Goal: Transaction & Acquisition: Book appointment/travel/reservation

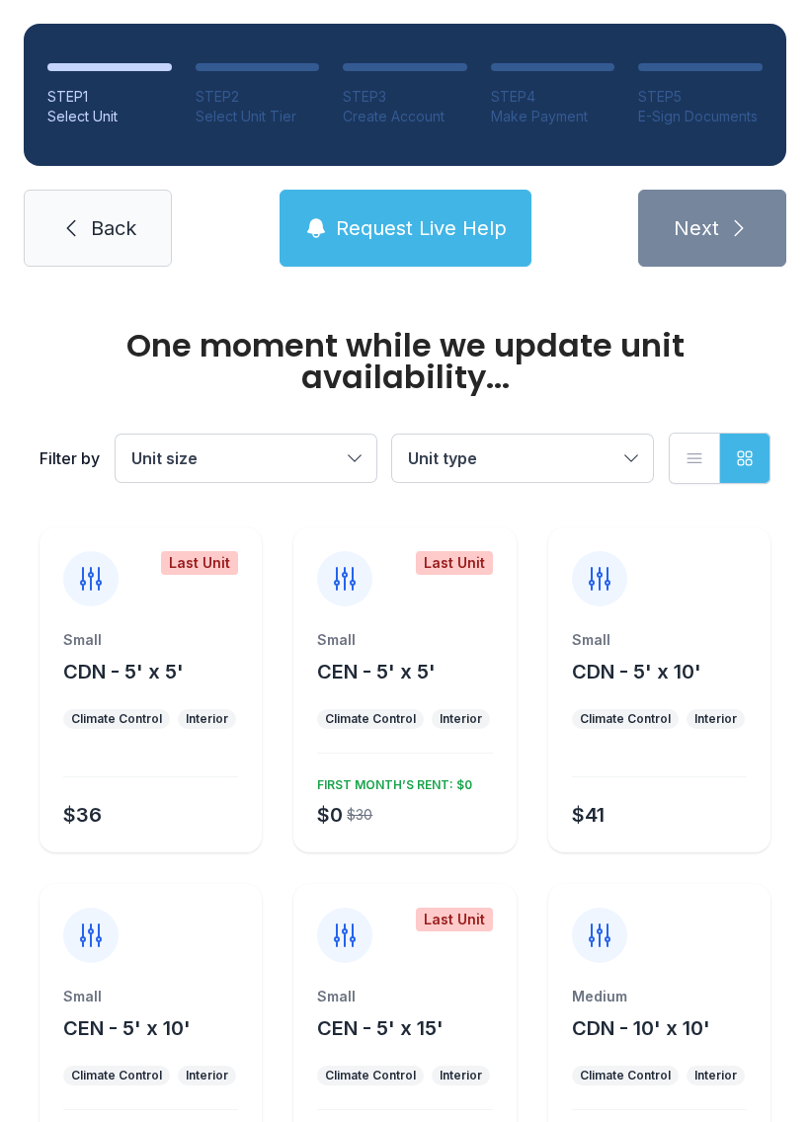
click at [323, 439] on button "Unit size" at bounding box center [246, 457] width 261 height 47
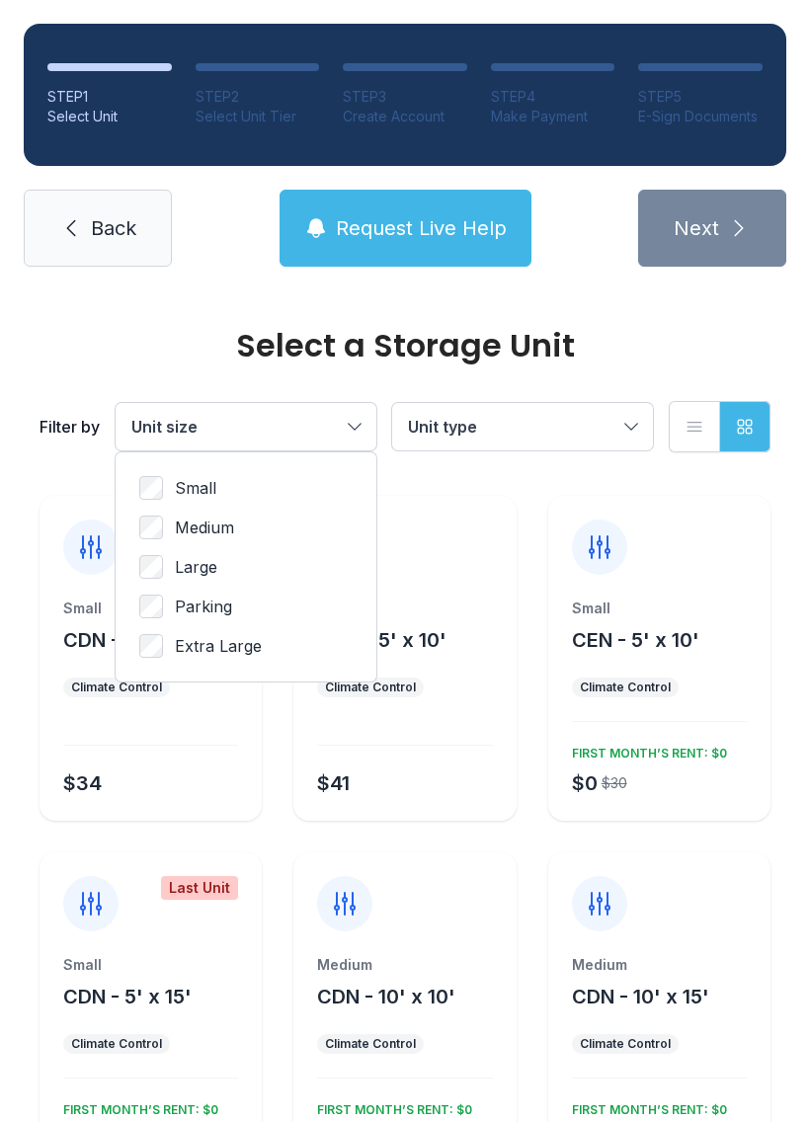
click at [217, 538] on span "Medium" at bounding box center [204, 527] width 59 height 24
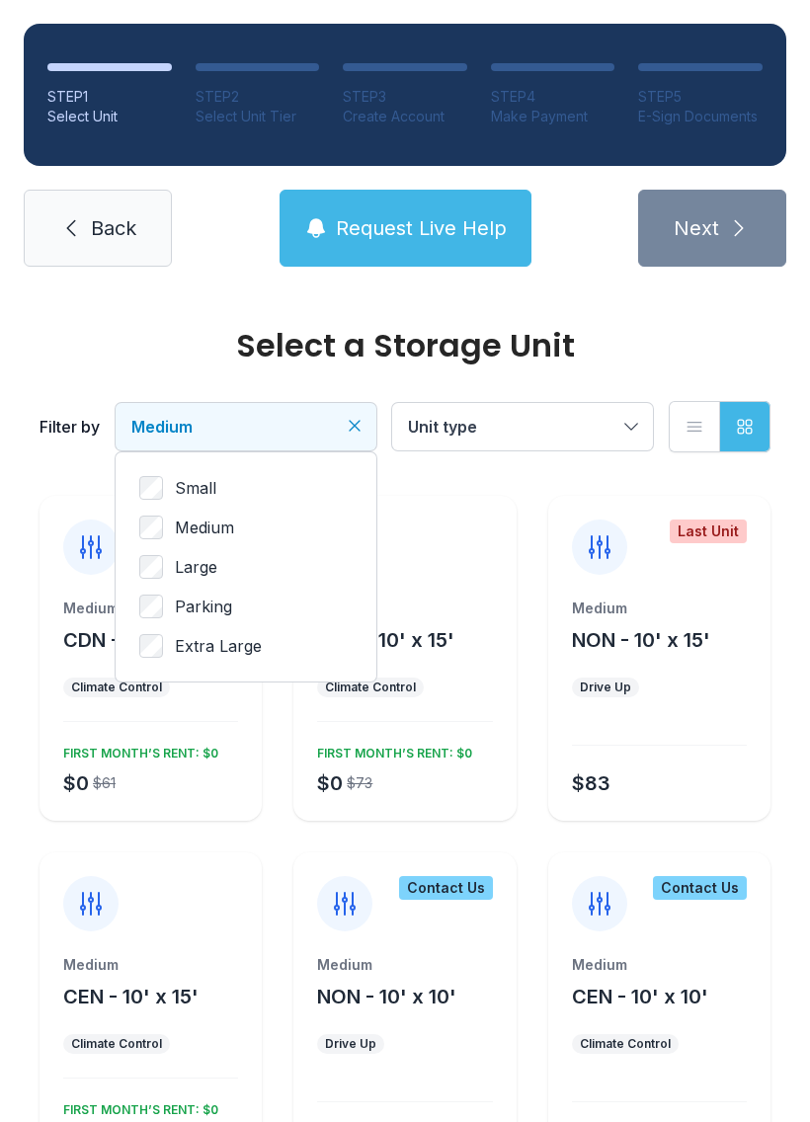
click at [315, 414] on button "Medium" at bounding box center [246, 426] width 261 height 47
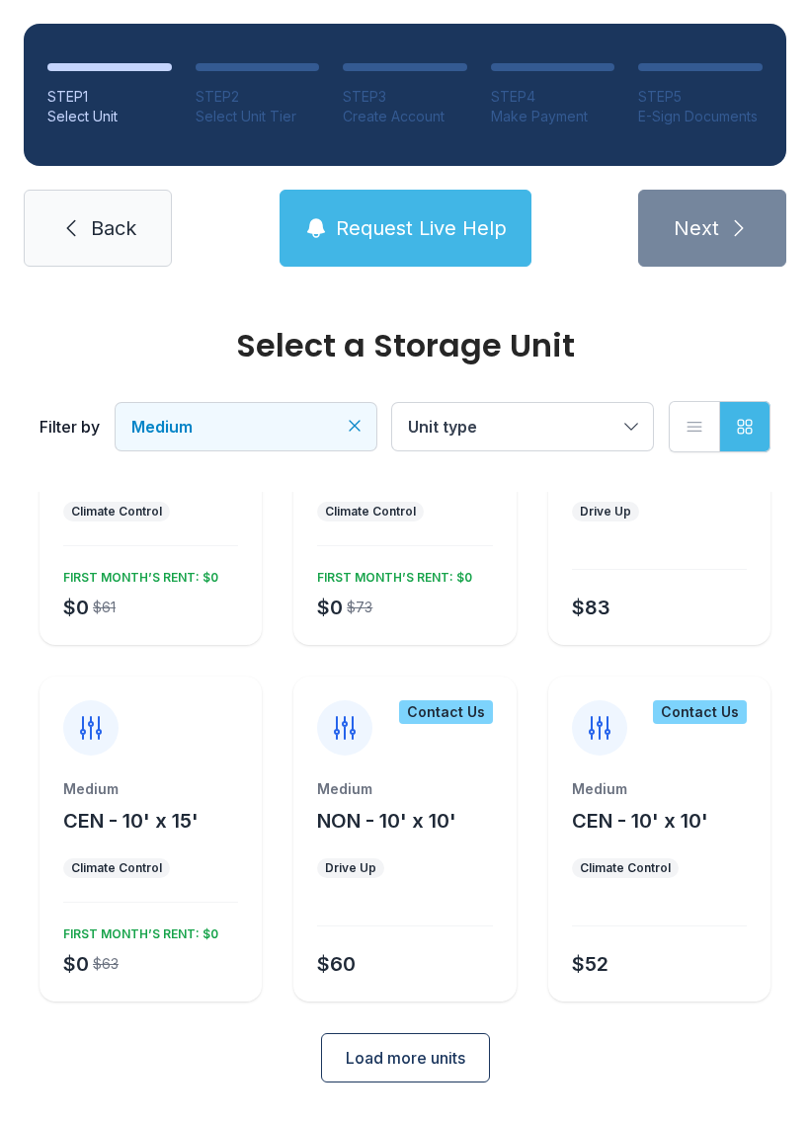
scroll to position [172, 0]
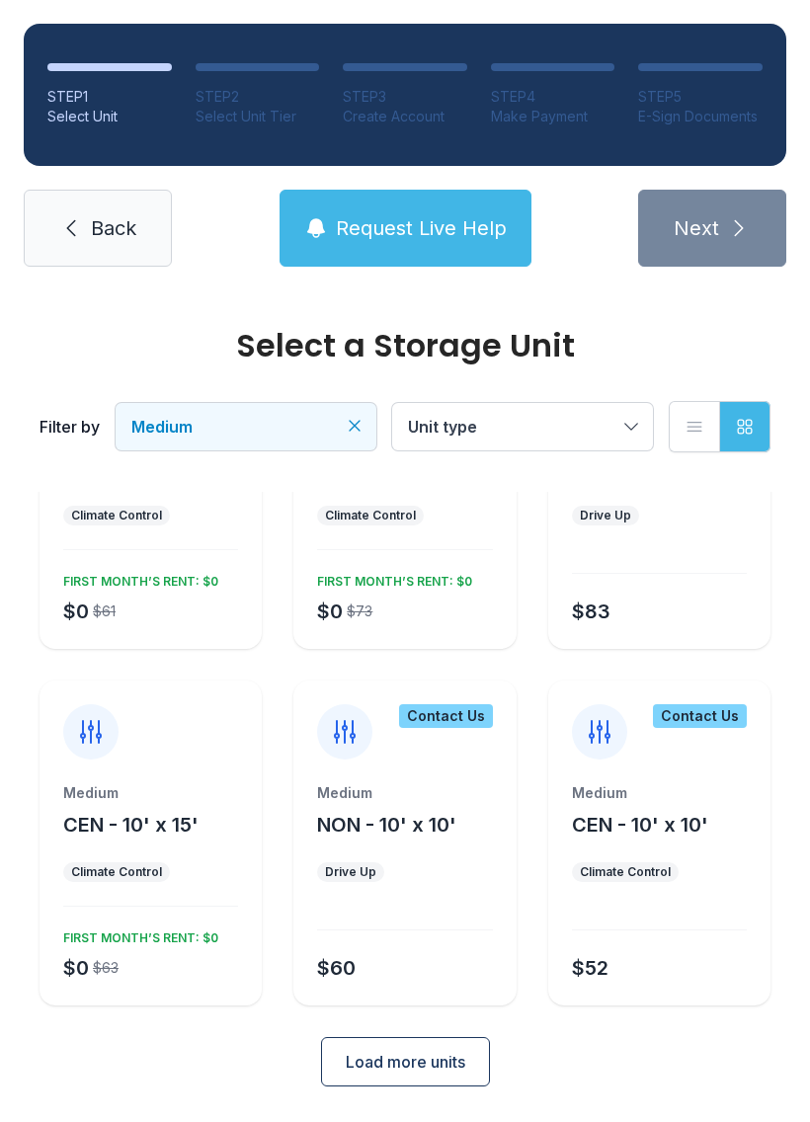
click at [461, 1048] on button "Load more units" at bounding box center [405, 1061] width 169 height 49
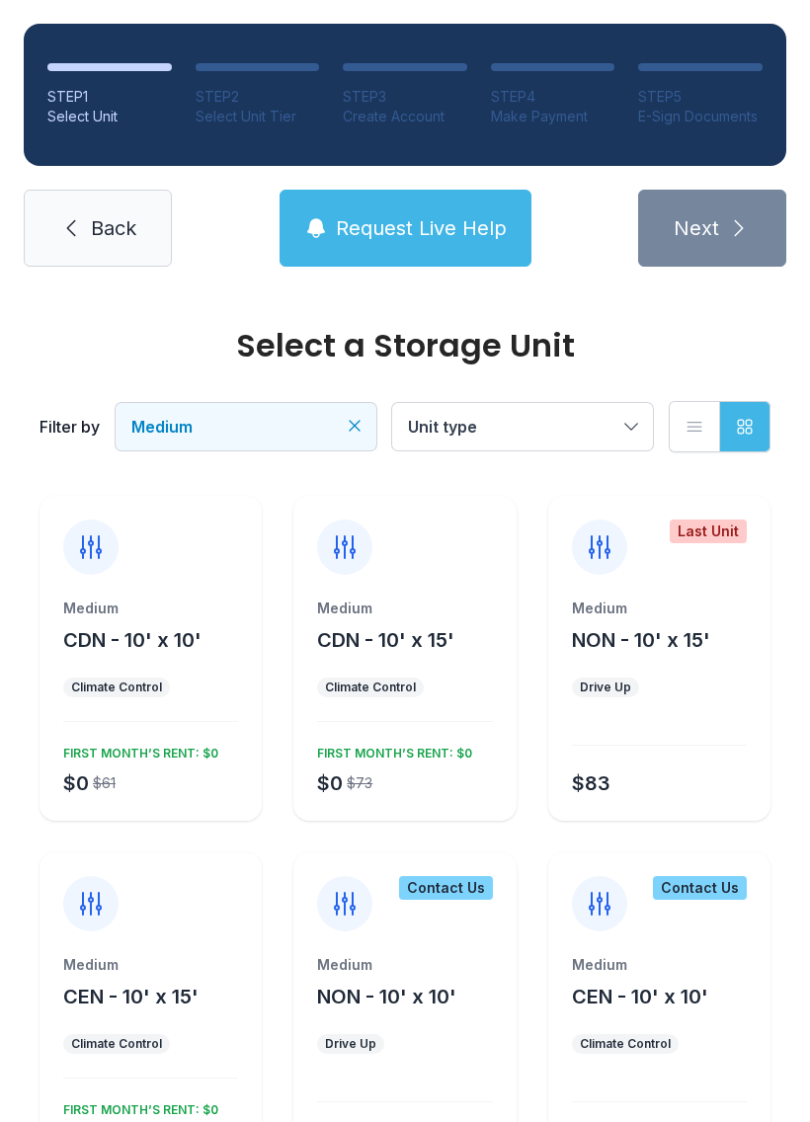
scroll to position [0, 0]
click at [301, 420] on span "Medium" at bounding box center [235, 427] width 209 height 24
click at [230, 567] on label "Large" at bounding box center [245, 567] width 213 height 24
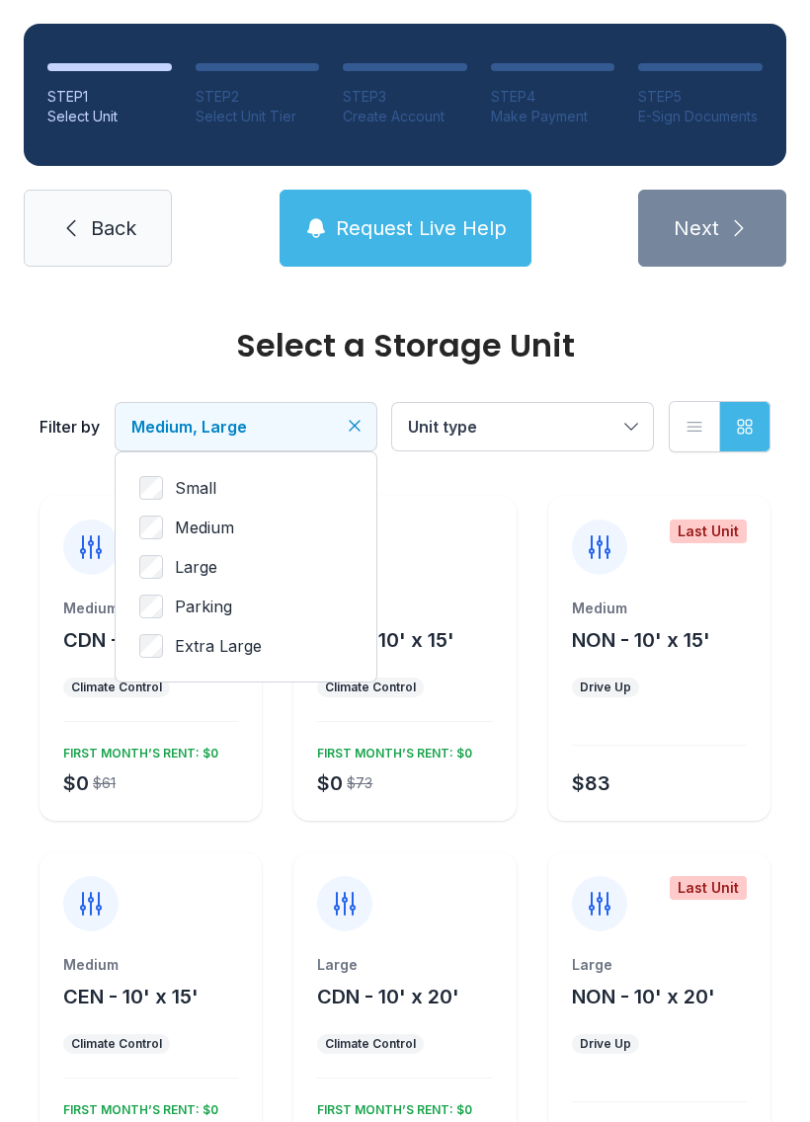
click at [242, 538] on label "Medium" at bounding box center [245, 527] width 213 height 24
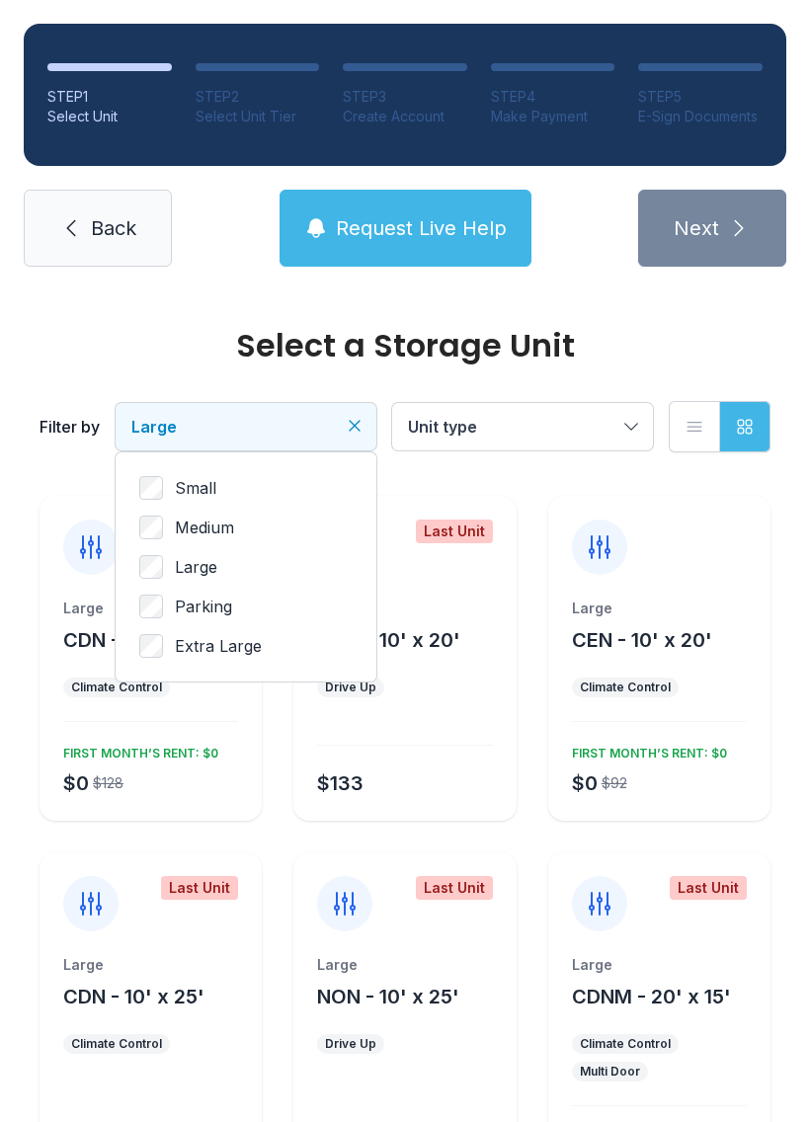
click at [357, 424] on icon "Clear filters" at bounding box center [355, 426] width 10 height 10
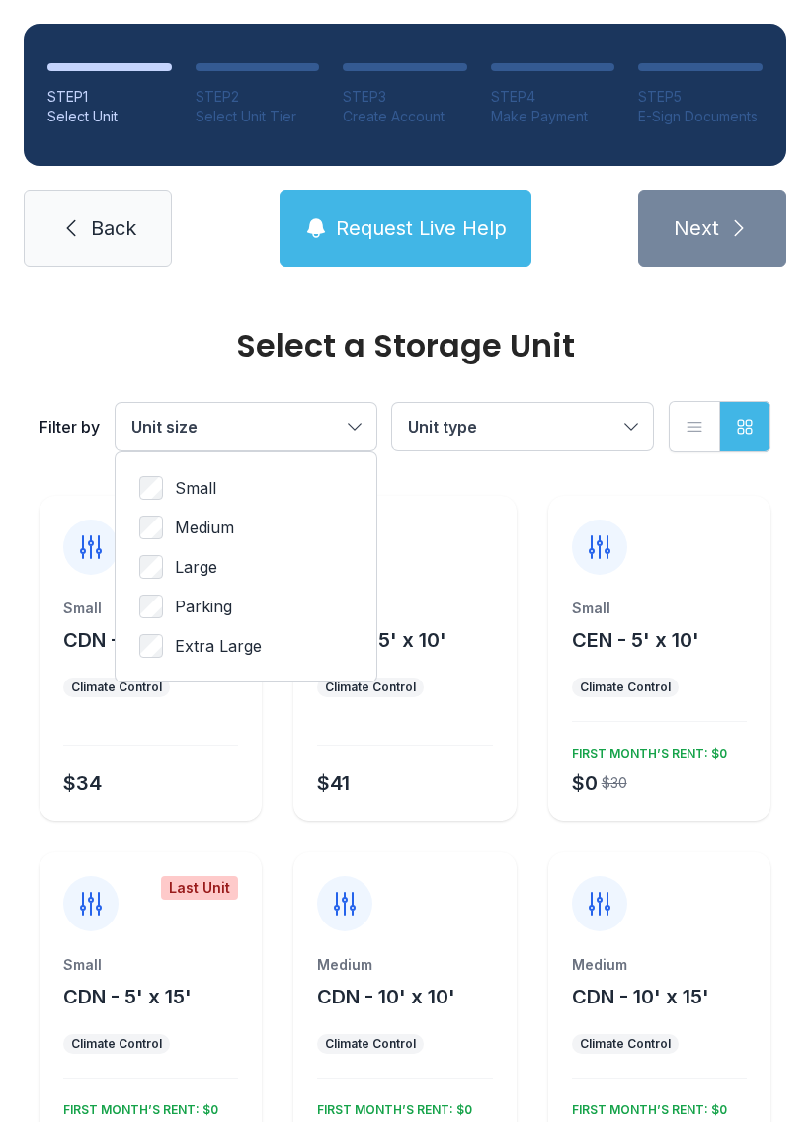
click at [226, 567] on label "Large" at bounding box center [245, 567] width 213 height 24
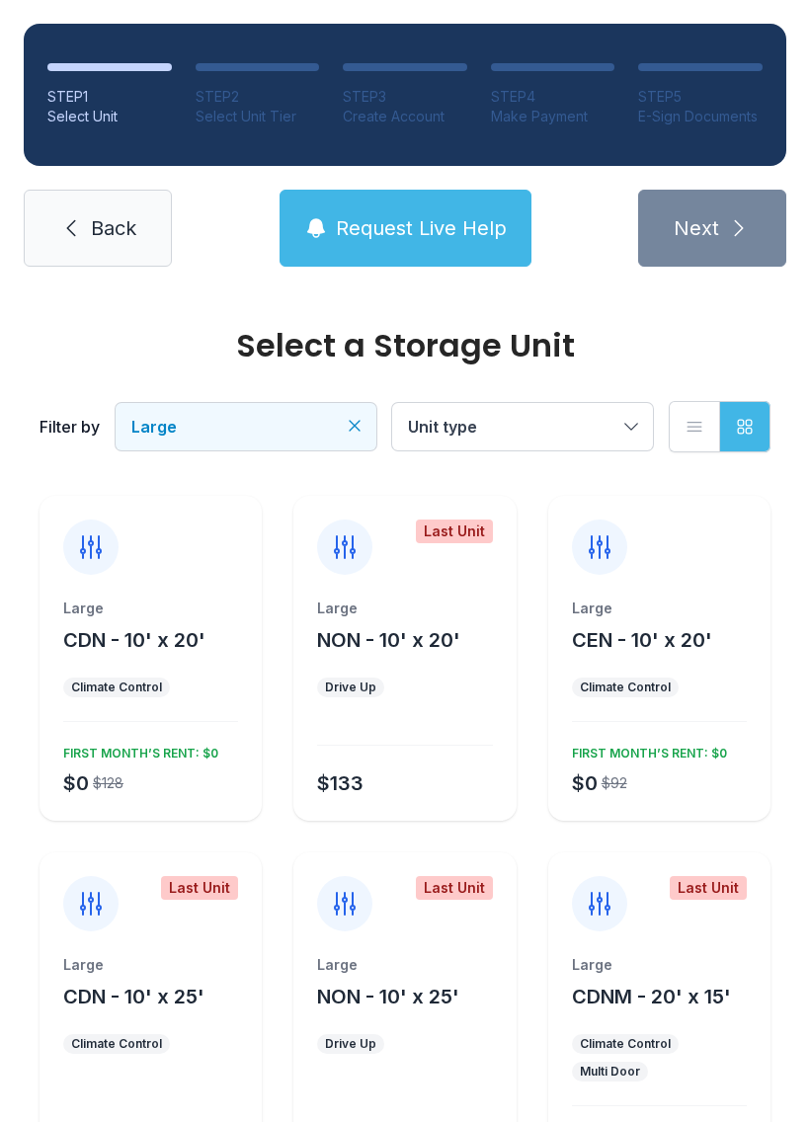
click at [568, 404] on button "Unit type" at bounding box center [522, 426] width 261 height 47
click at [431, 704] on div "Large NON - 10' x 20' Drive Up $133" at bounding box center [404, 709] width 222 height 222
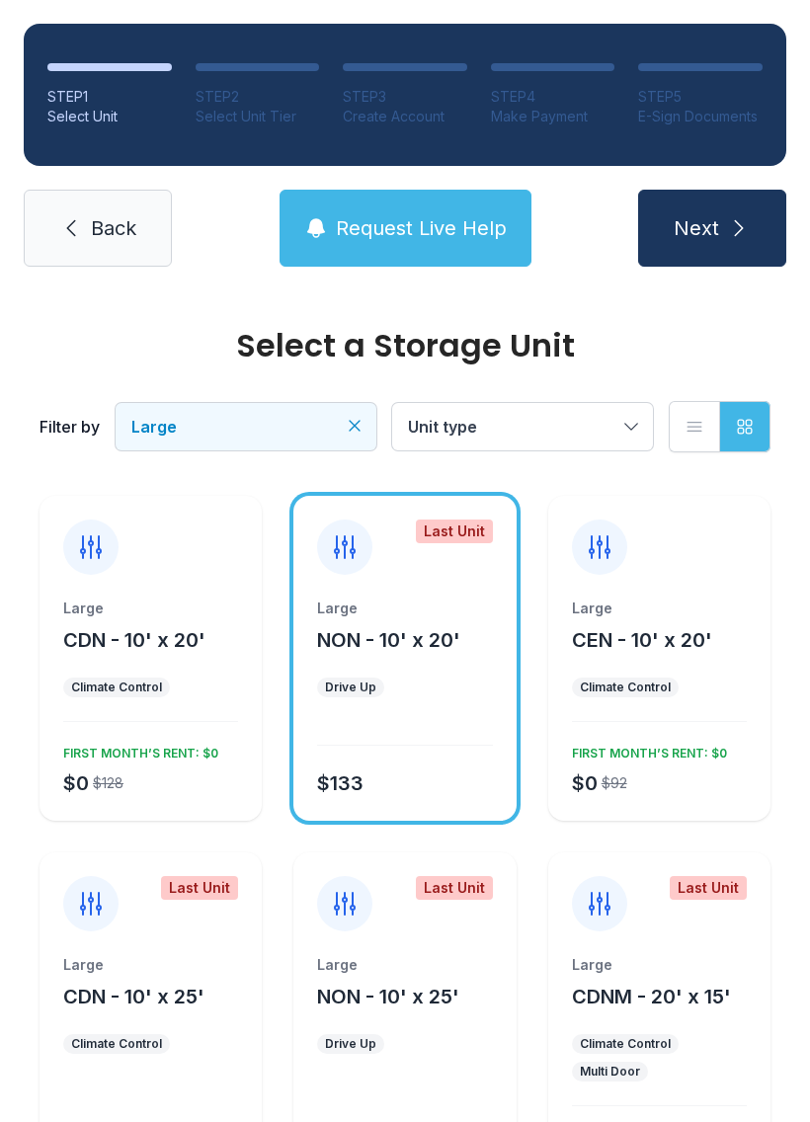
click at [457, 737] on div at bounding box center [404, 733] width 175 height 25
click at [213, 734] on div "Large CDN - 10' x 20' Climate Control $0 $128 FIRST MONTH’S RENT: $0" at bounding box center [150, 709] width 222 height 222
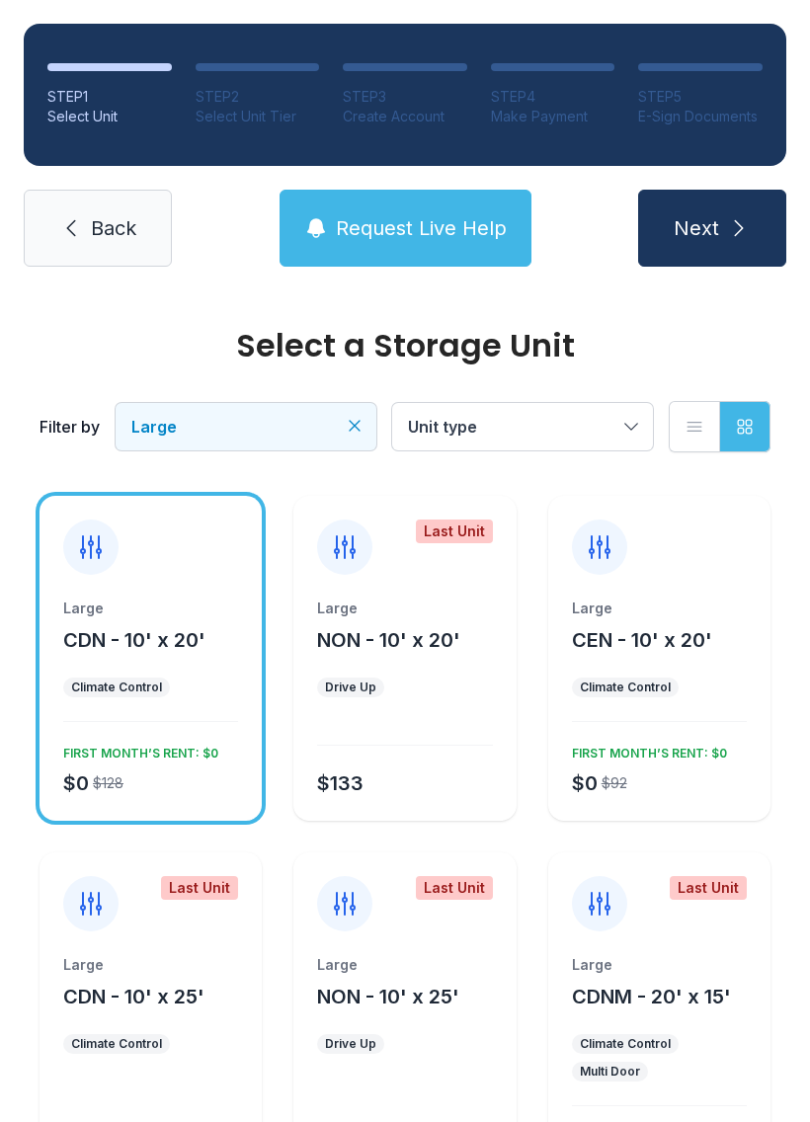
click at [337, 561] on icon at bounding box center [345, 547] width 32 height 32
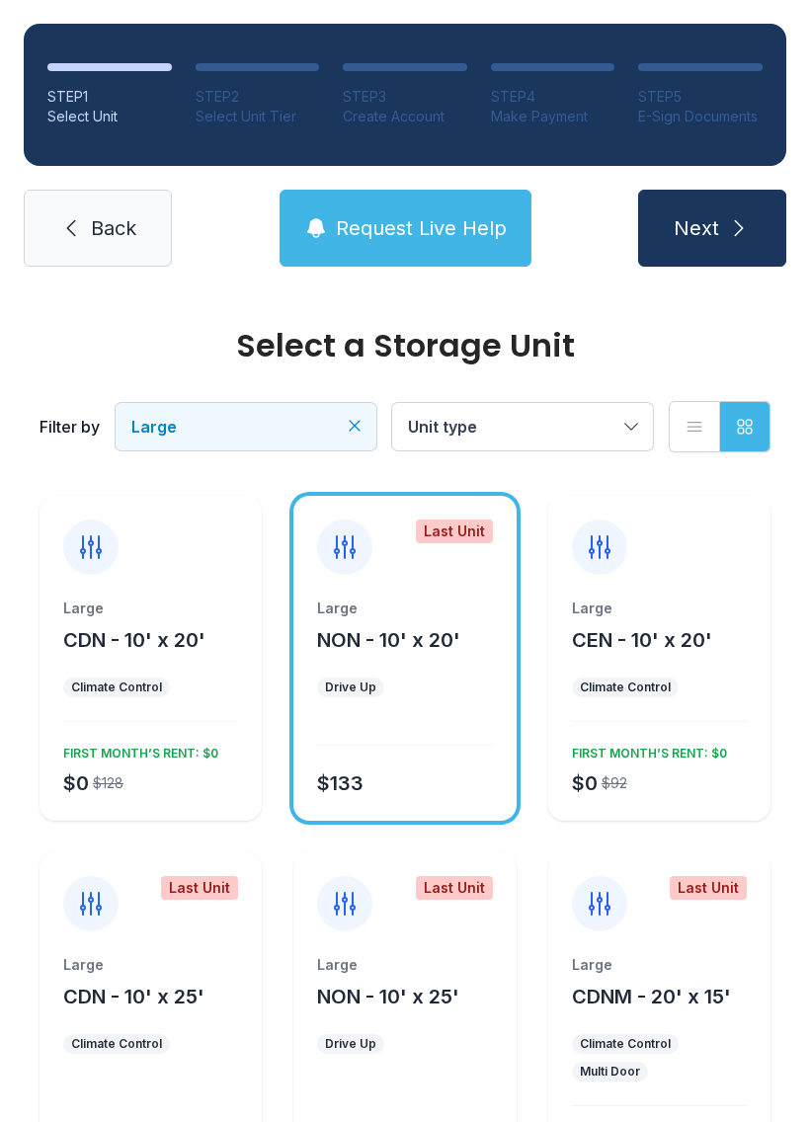
click at [448, 536] on div "Last Unit" at bounding box center [454, 531] width 77 height 24
click at [419, 622] on div "Large NON - 10' x 20'" at bounding box center [404, 625] width 175 height 55
click at [730, 218] on icon "submit" at bounding box center [739, 228] width 24 height 24
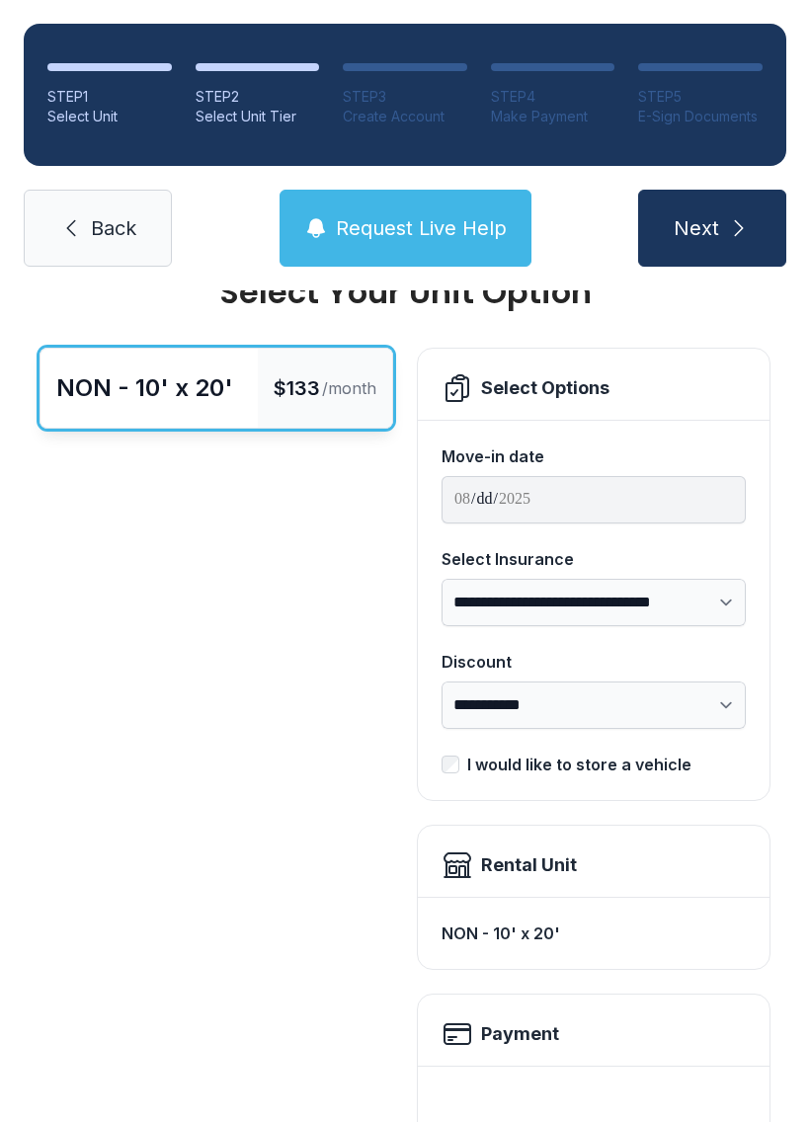
scroll to position [5, 0]
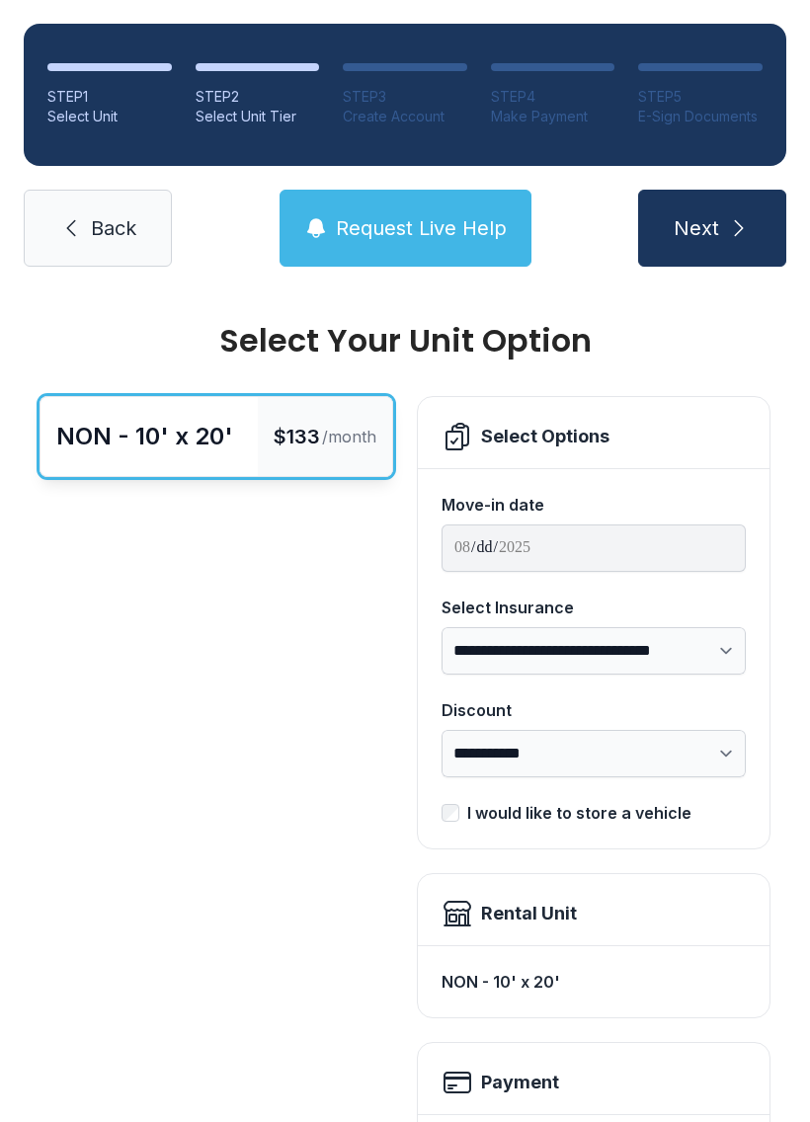
click at [71, 234] on icon at bounding box center [71, 228] width 24 height 24
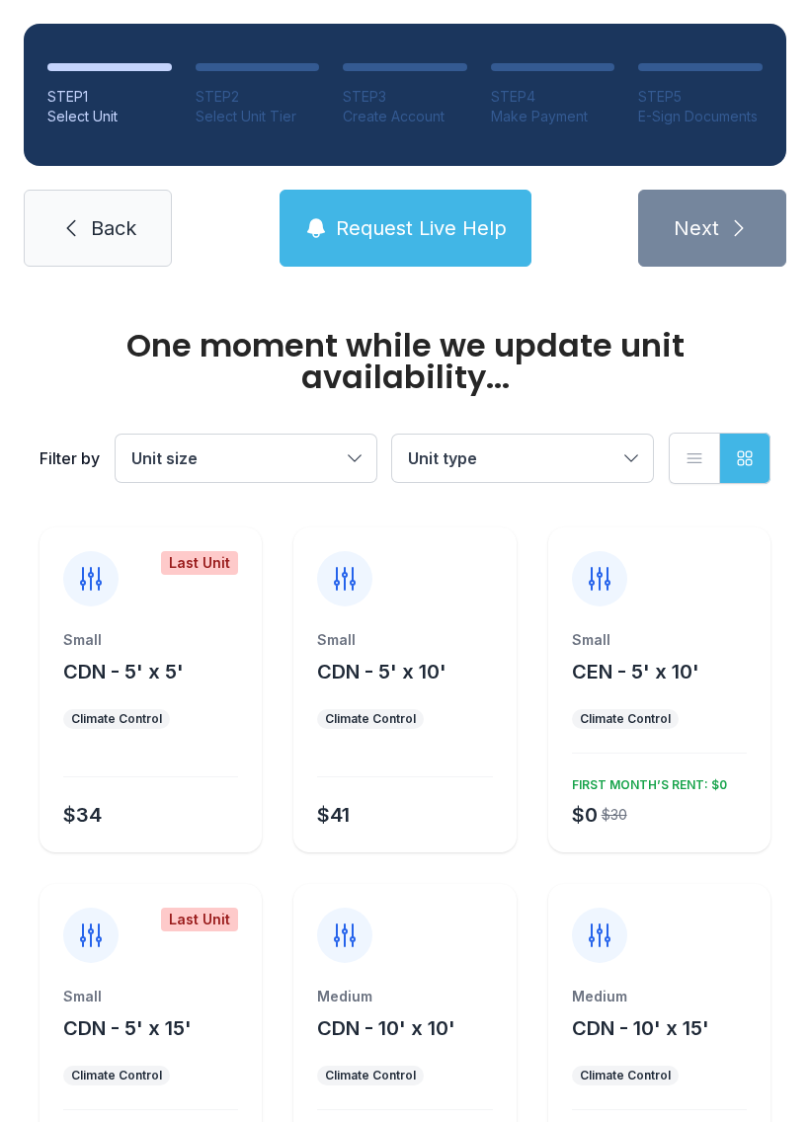
click at [91, 233] on span "Back" at bounding box center [113, 228] width 45 height 28
